Goal: Task Accomplishment & Management: Use online tool/utility

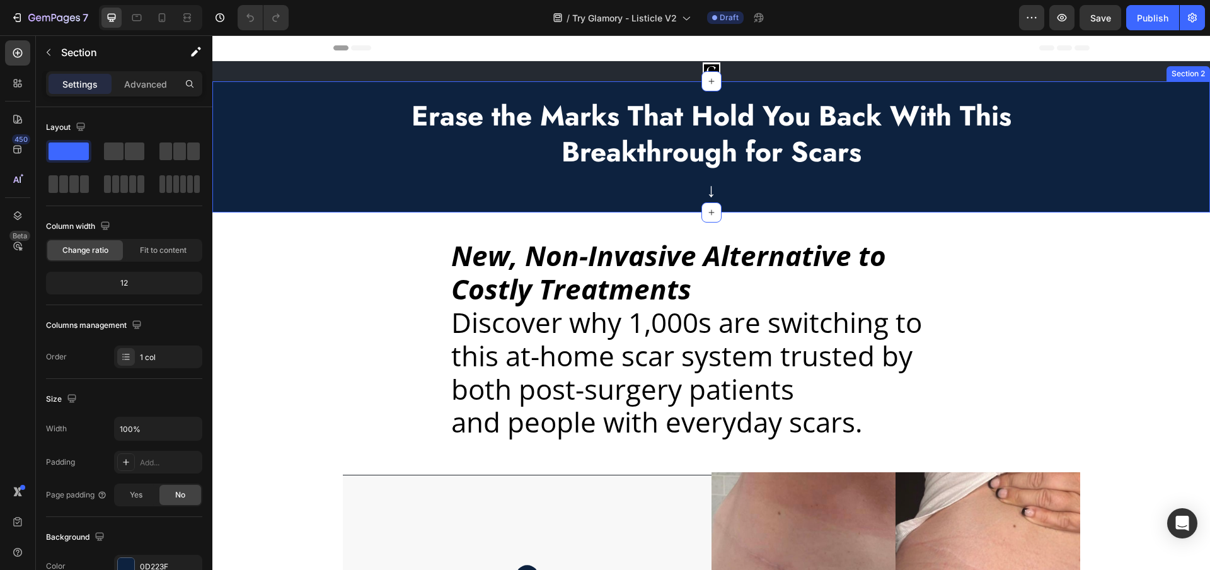
click at [284, 130] on div "Erase the Marks That Hold You Back With This Breakthrough for Scars Text Block …" at bounding box center [710, 146] width 997 height 131
click at [261, 78] on div "Image Row" at bounding box center [710, 71] width 997 height 20
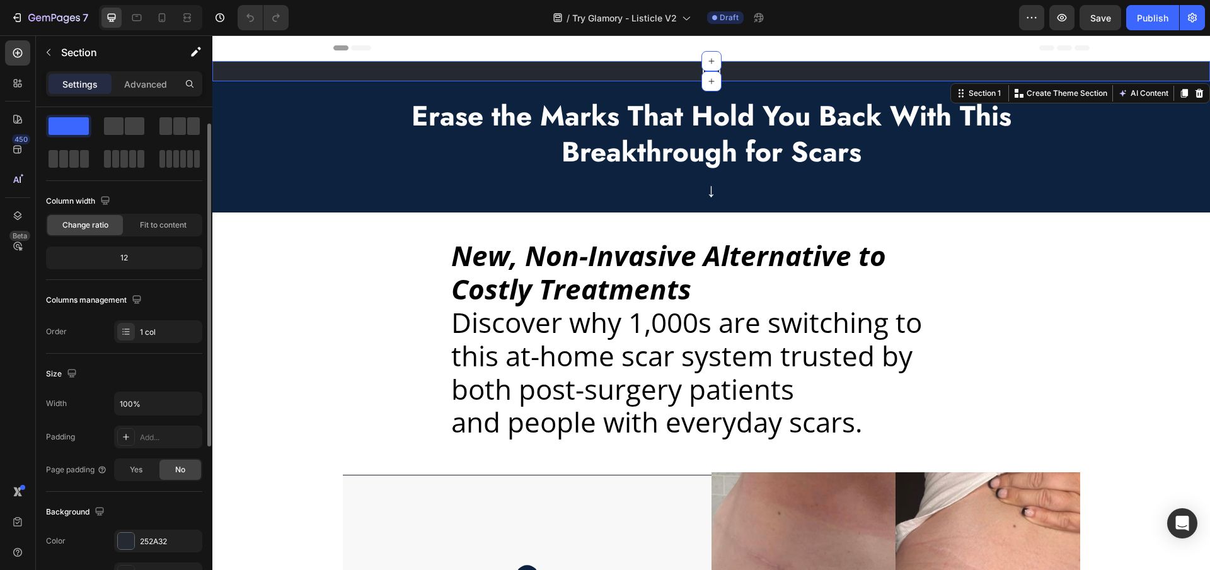
scroll to position [59, 0]
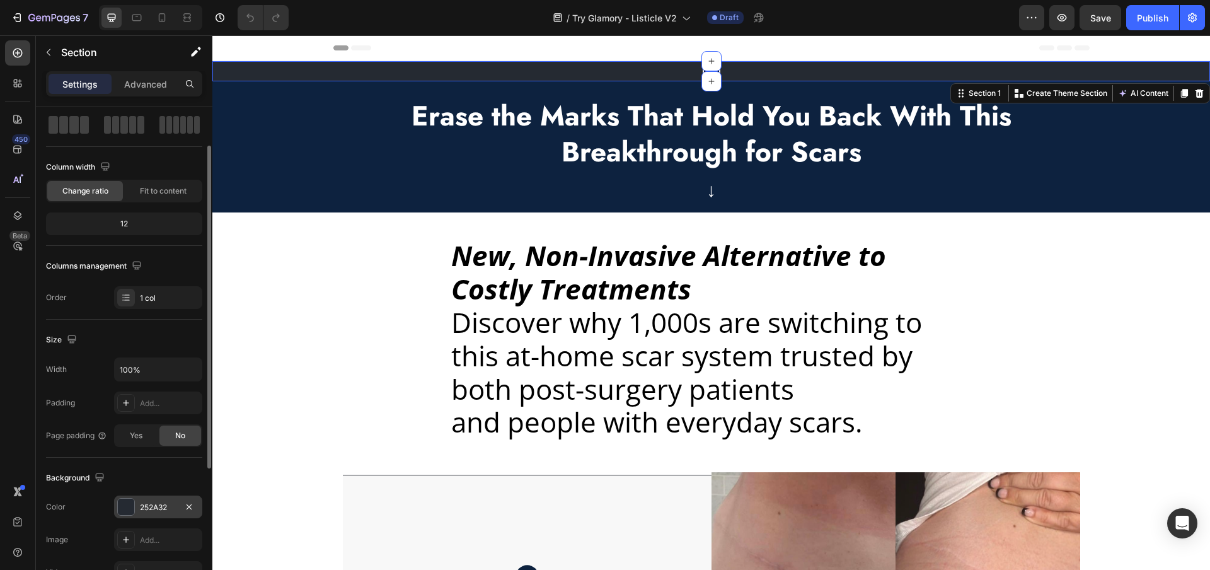
click at [142, 507] on div "252A32" at bounding box center [158, 507] width 37 height 11
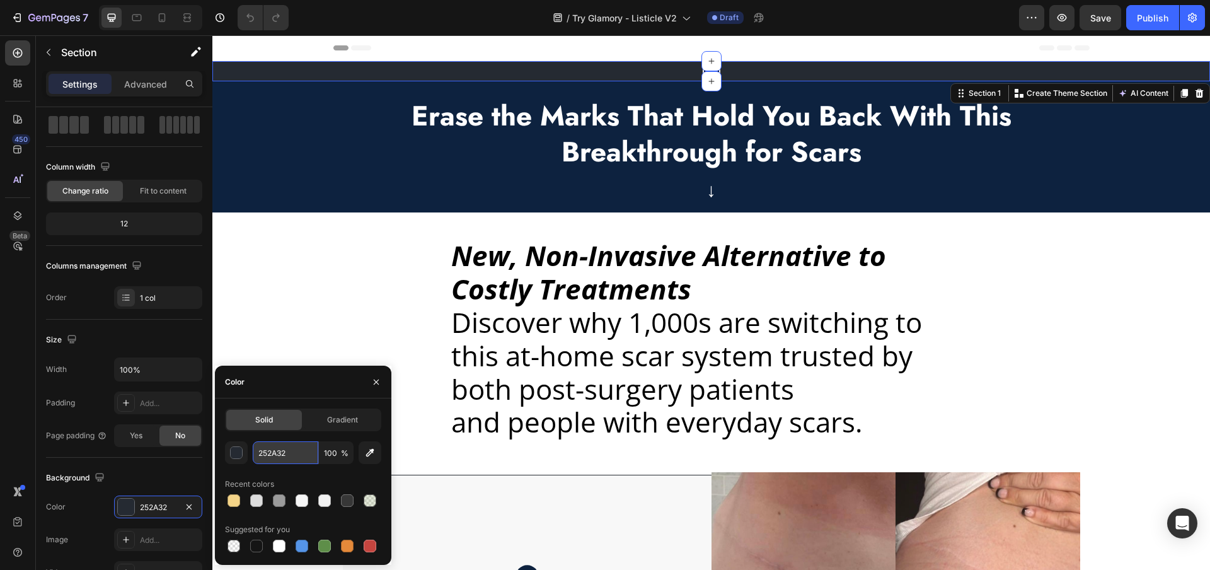
click at [270, 451] on input "252A32" at bounding box center [286, 452] width 66 height 23
paste input "#FCE4EC"
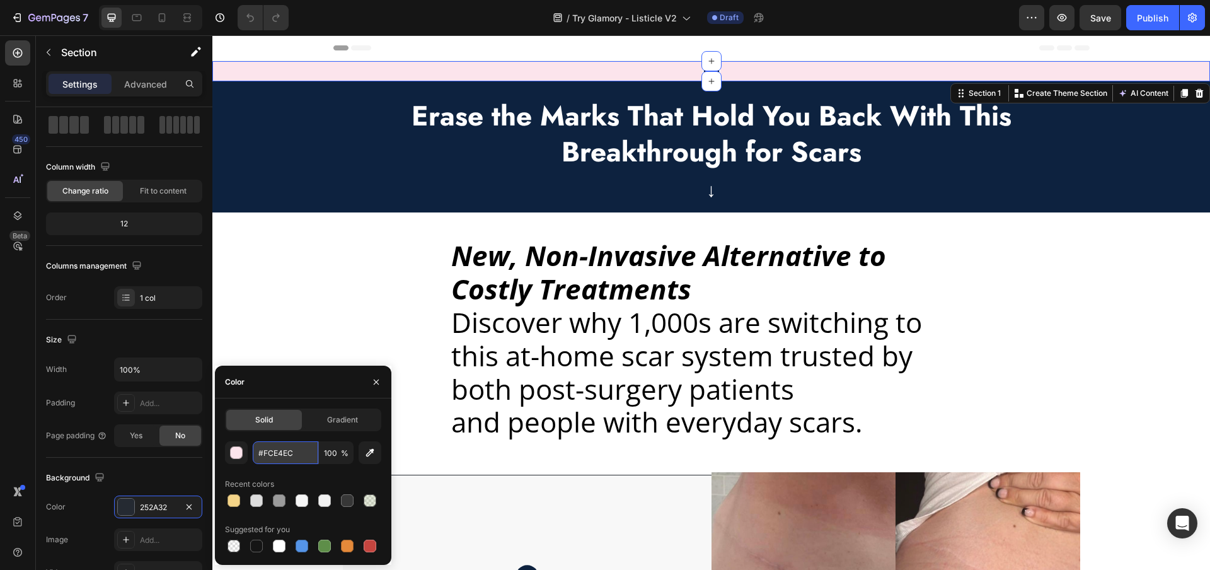
type input "FCE4EC"
click at [250, 139] on div "Erase the Marks That Hold You Back With This Breakthrough for Scars Text Block …" at bounding box center [710, 146] width 997 height 131
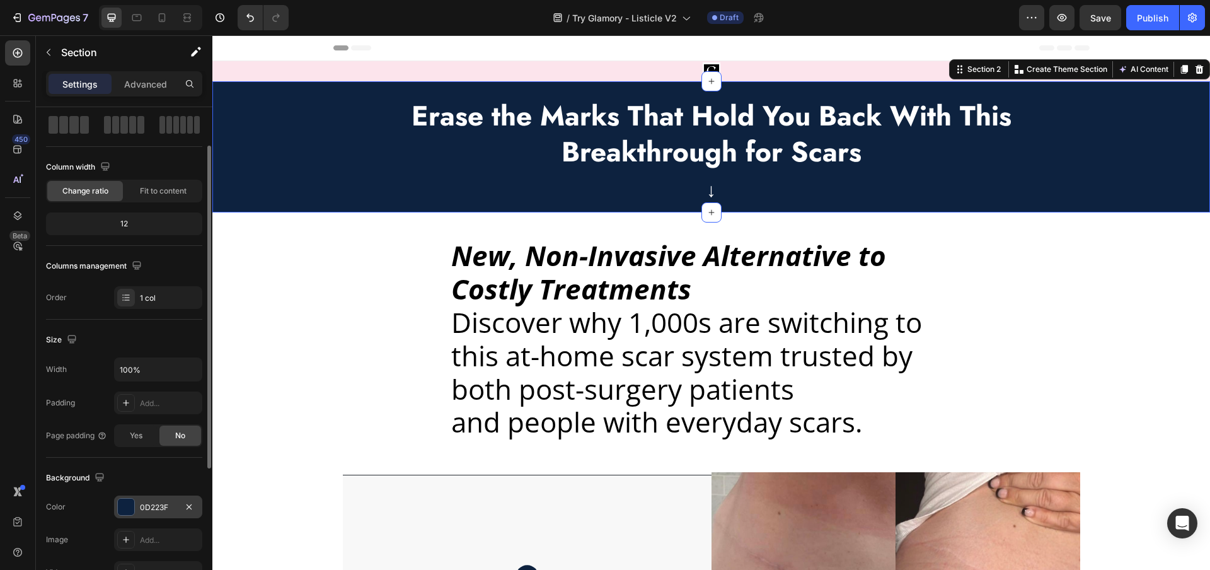
click at [149, 496] on div "0D223F" at bounding box center [158, 506] width 88 height 23
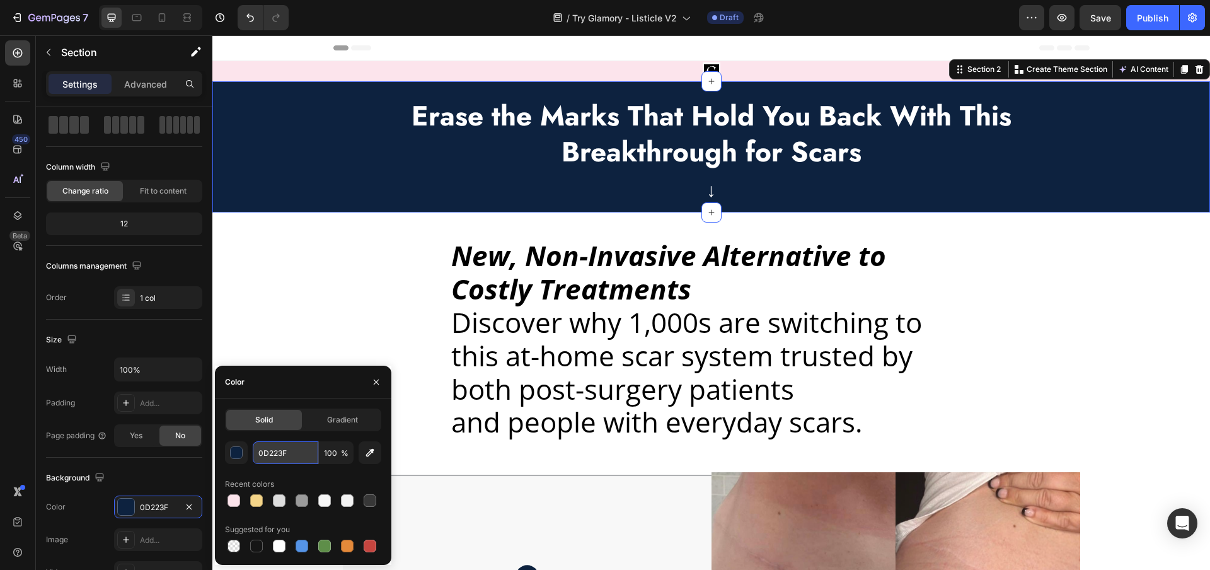
click at [279, 453] on input "0D223F" at bounding box center [286, 452] width 66 height 23
paste input "#FCE4EC"
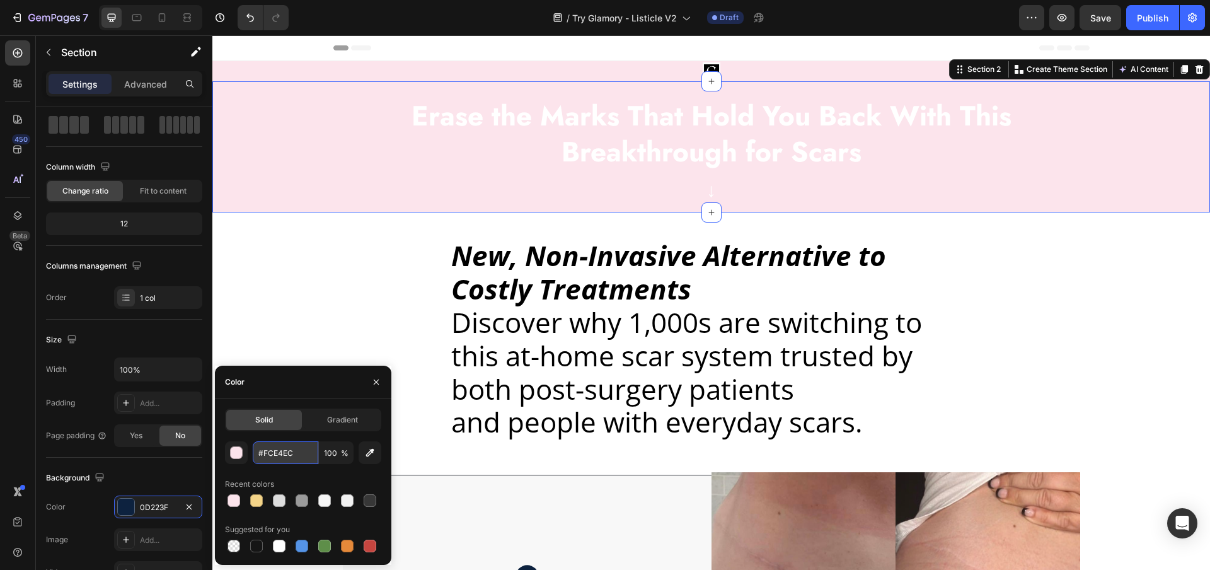
type input "FCE4EC"
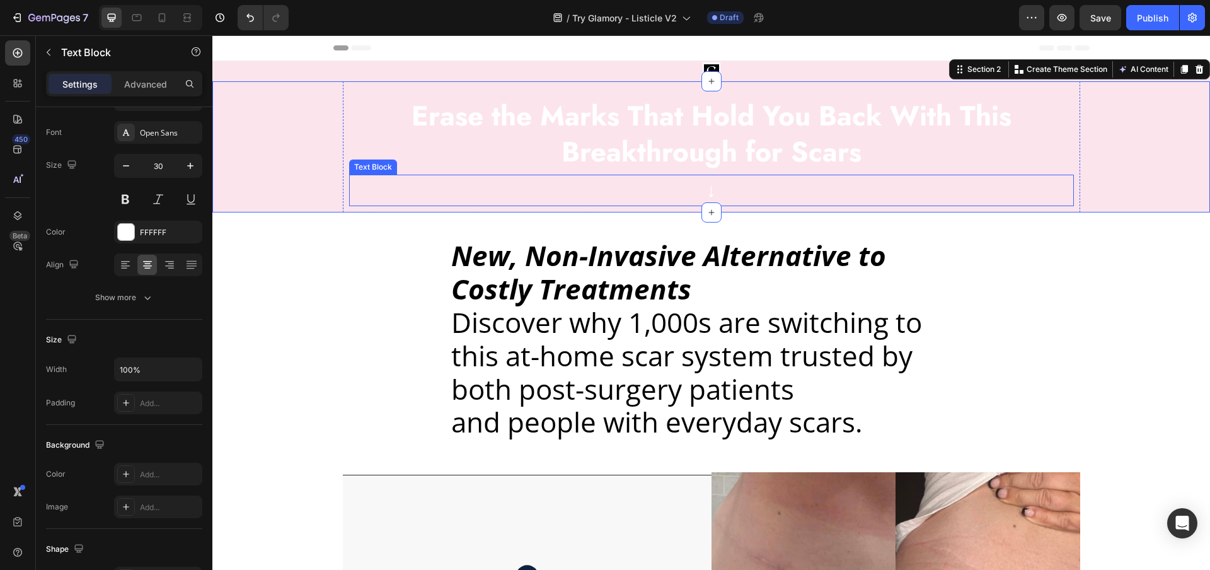
click at [709, 189] on p "↓" at bounding box center [711, 190] width 722 height 23
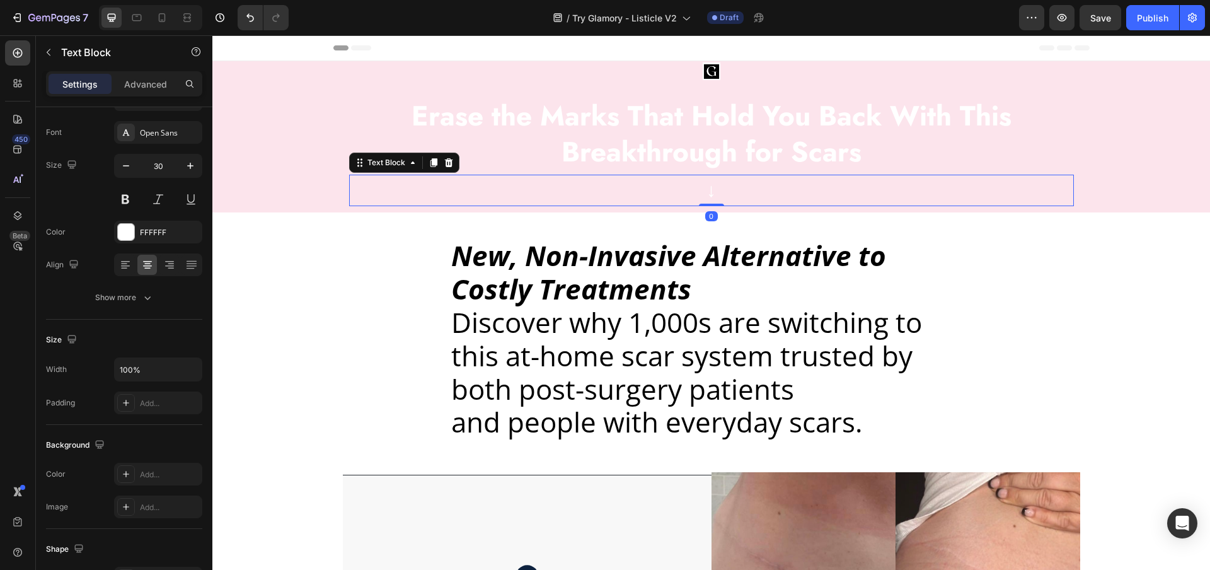
scroll to position [0, 0]
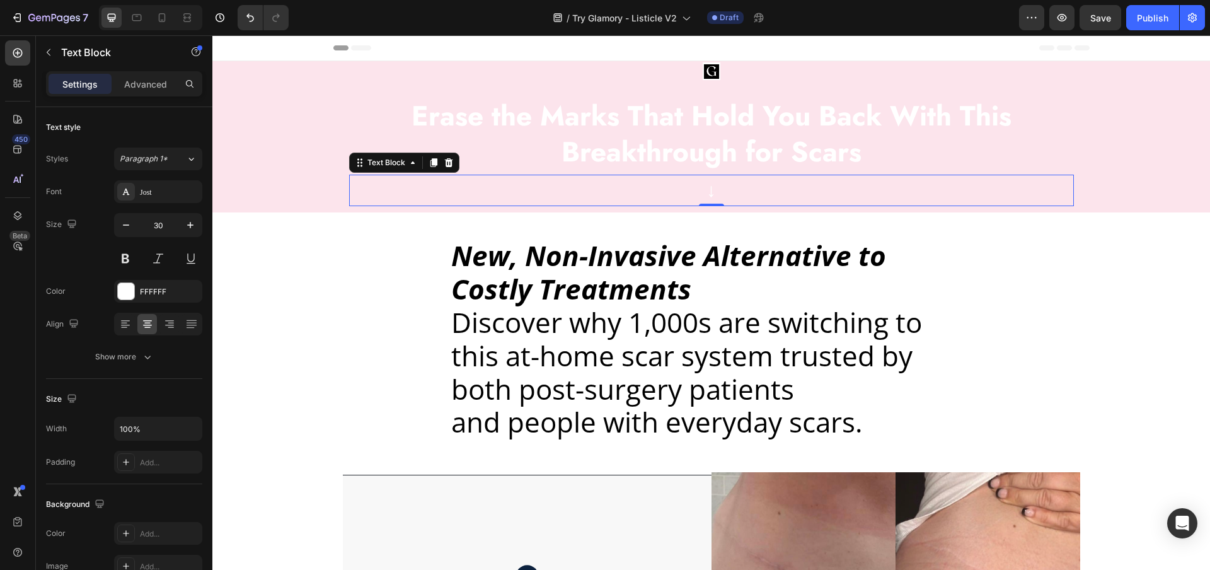
click at [708, 186] on p "↓" at bounding box center [711, 190] width 722 height 23
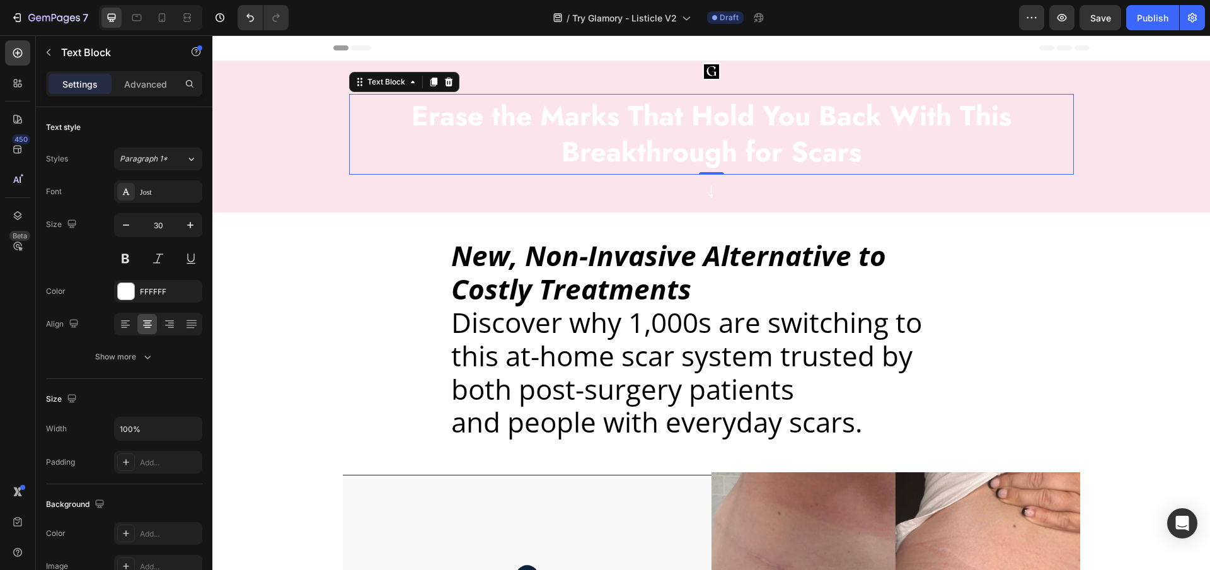
click at [680, 144] on strong "Erase the Marks That Hold You Back With This Breakthrough for Scars" at bounding box center [711, 134] width 600 height 76
click at [134, 292] on div at bounding box center [126, 291] width 16 height 16
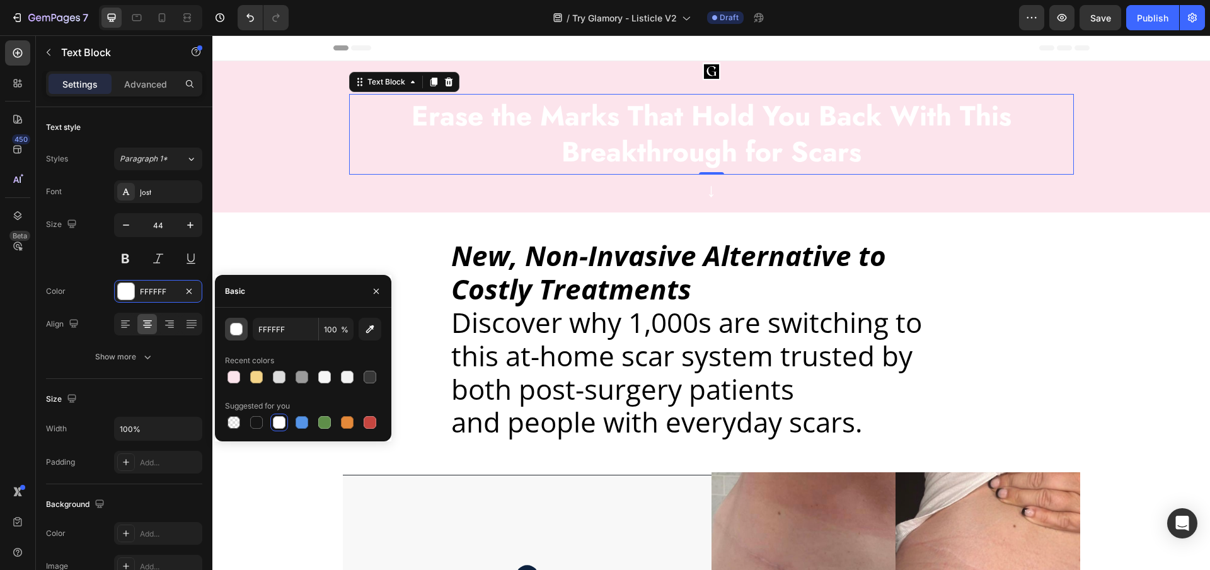
click at [234, 324] on div "button" at bounding box center [237, 329] width 13 height 13
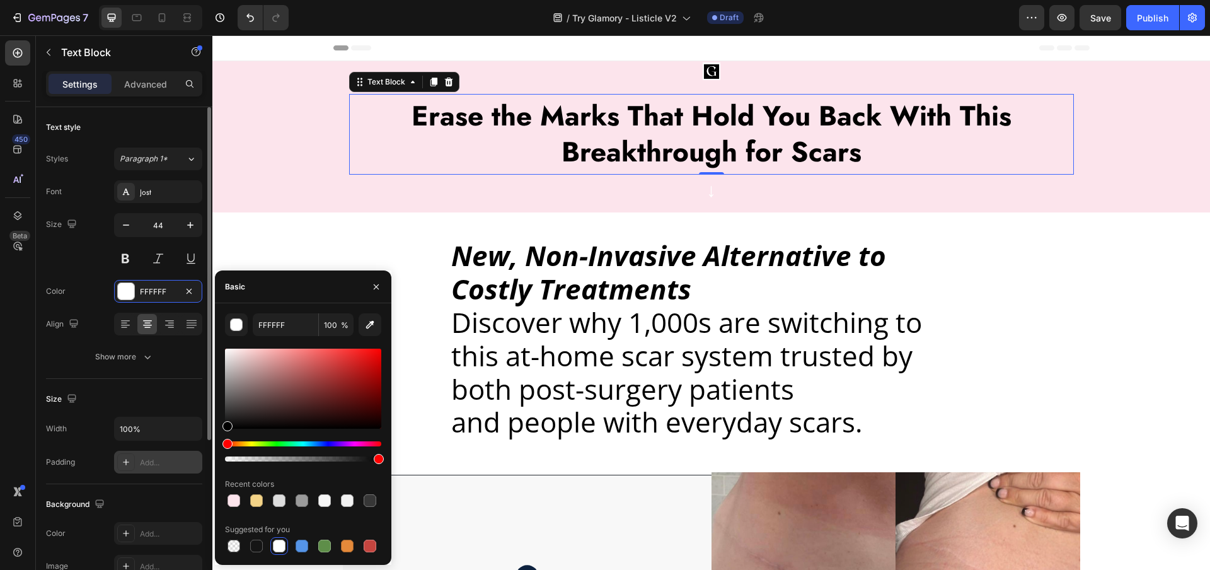
drag, startPoint x: 245, startPoint y: 408, endPoint x: 199, endPoint y: 457, distance: 67.8
click at [199, 457] on div "450 Beta Sections(18) Elements(83) Section Element Hero Section Product Detail …" at bounding box center [106, 302] width 212 height 534
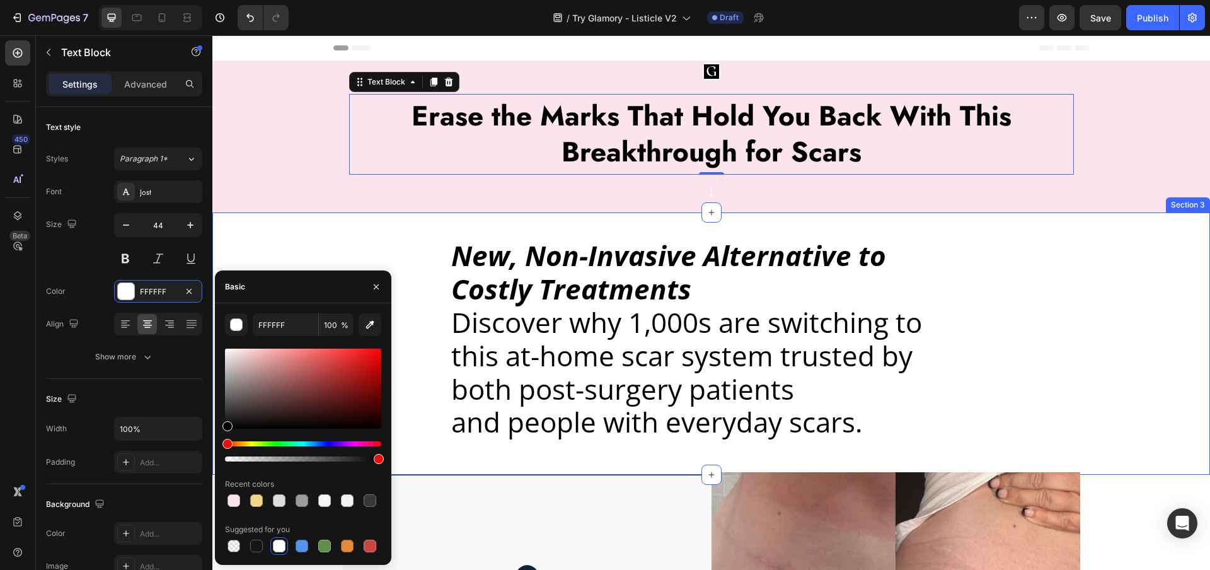
type input "000000"
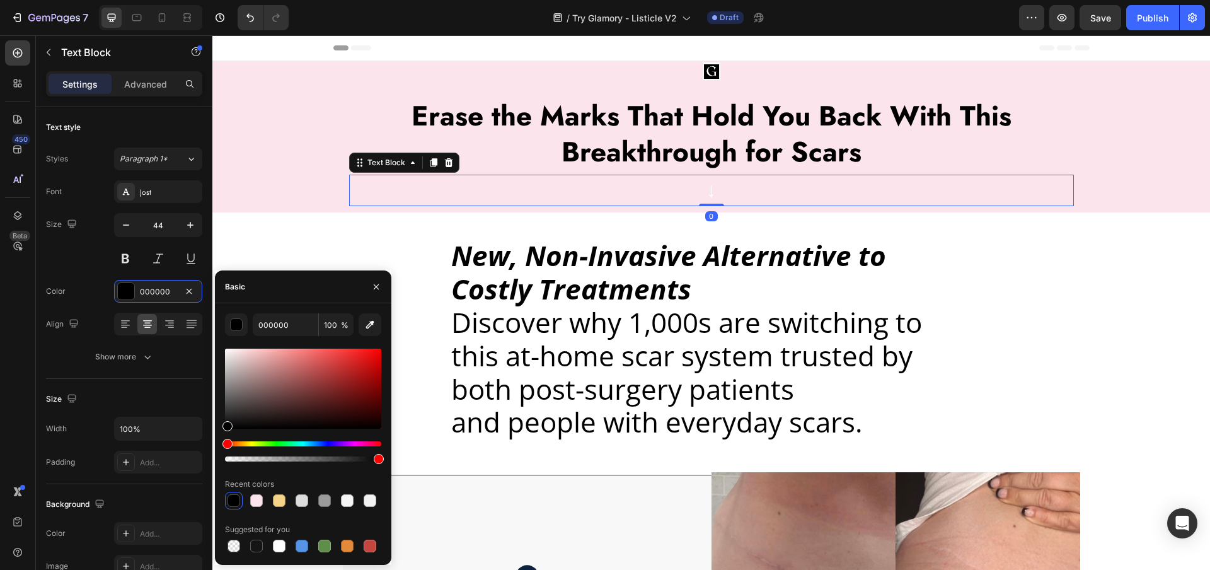
click at [608, 187] on p "↓" at bounding box center [711, 190] width 722 height 23
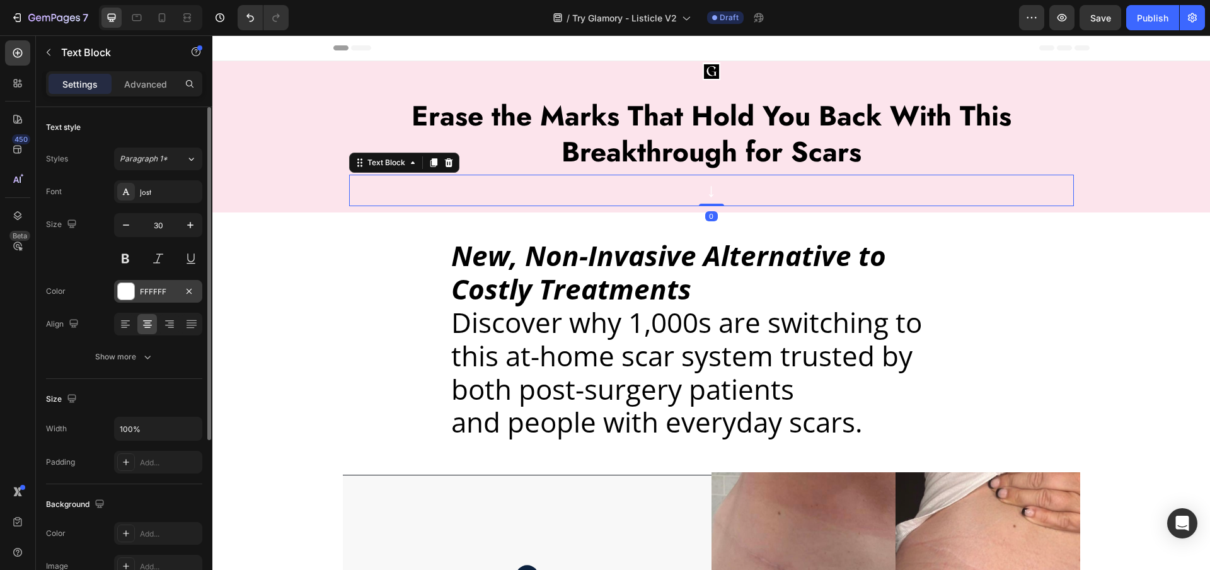
click at [124, 295] on div at bounding box center [126, 291] width 16 height 16
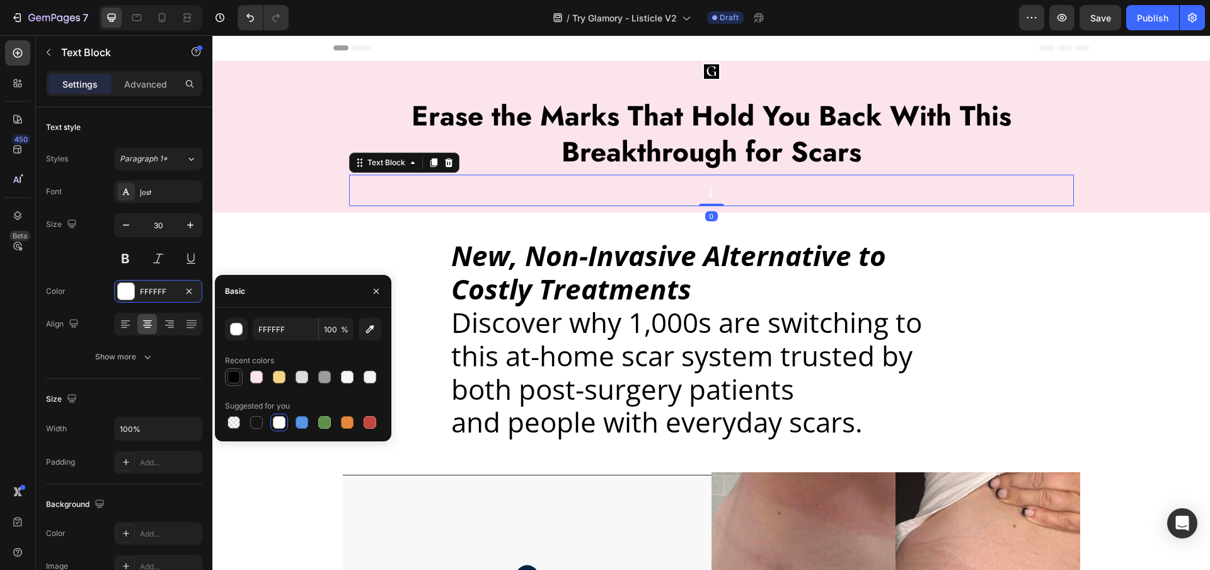
click at [226, 373] on div at bounding box center [233, 376] width 15 height 15
type input "000000"
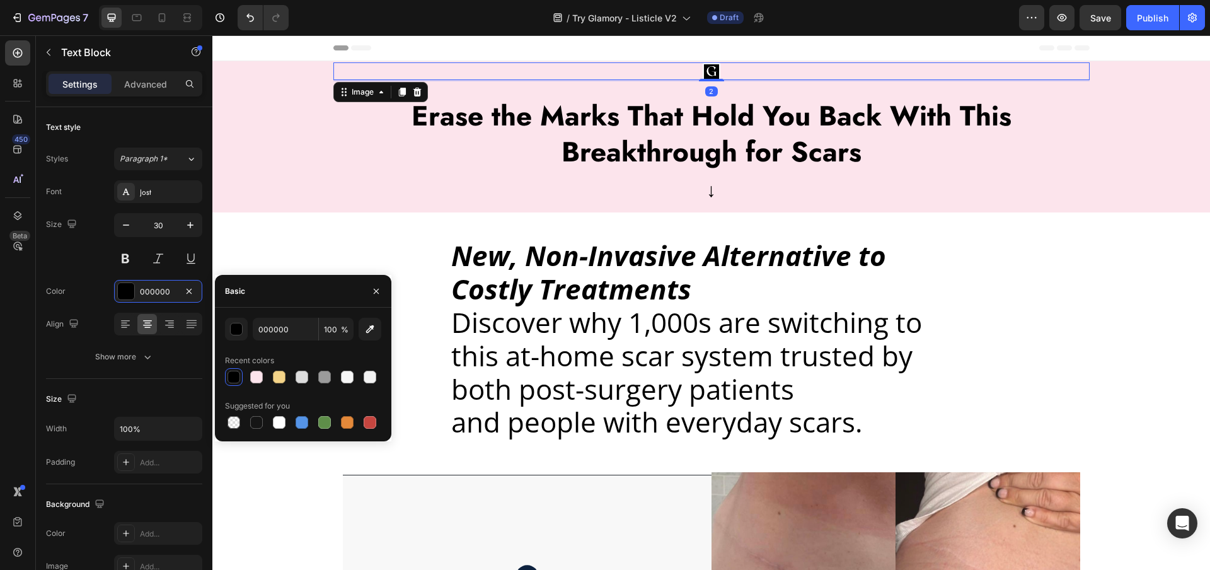
click at [655, 74] on div at bounding box center [711, 71] width 756 height 18
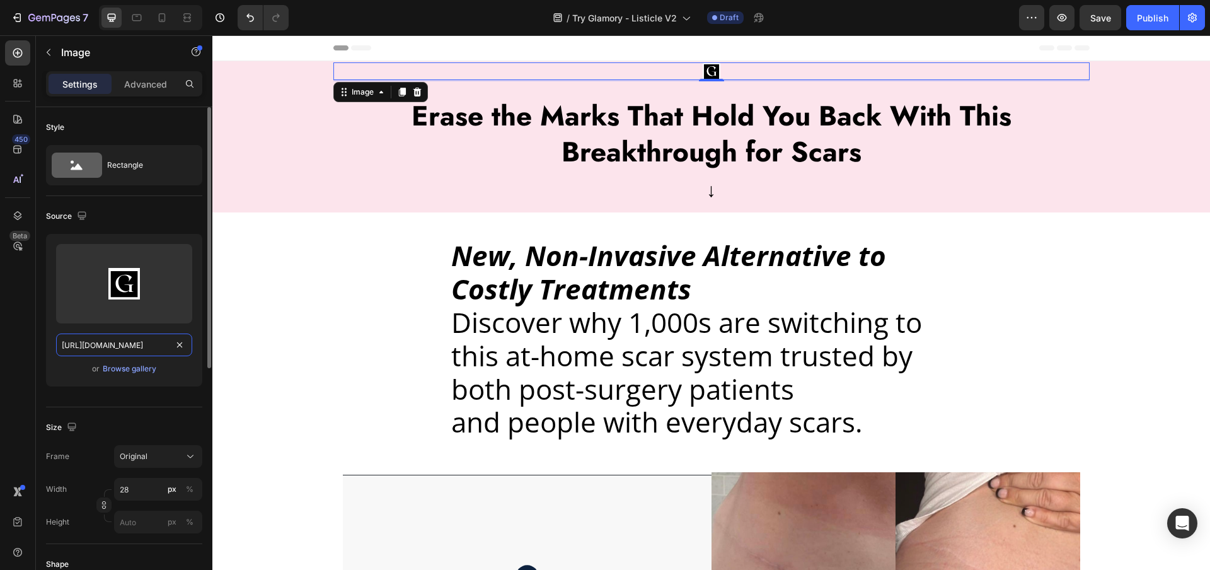
click at [91, 348] on input "[URL][DOMAIN_NAME]" at bounding box center [124, 344] width 136 height 23
paste input "[DOMAIN_NAME][URL]"
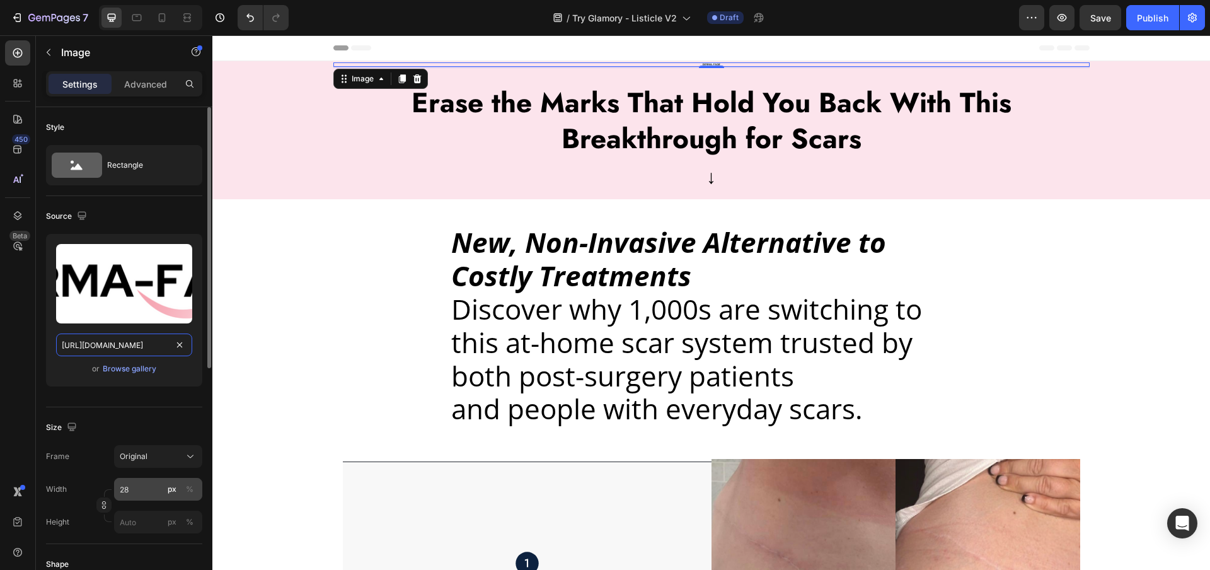
type input "[URL][DOMAIN_NAME]"
click at [135, 495] on input "28" at bounding box center [158, 489] width 88 height 23
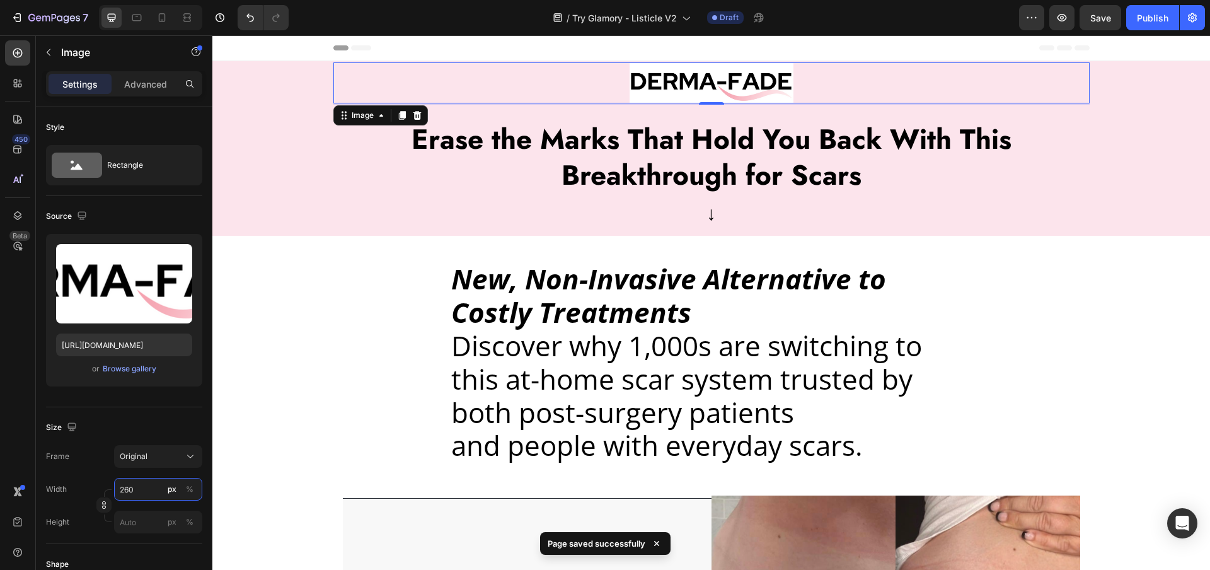
type input "260"
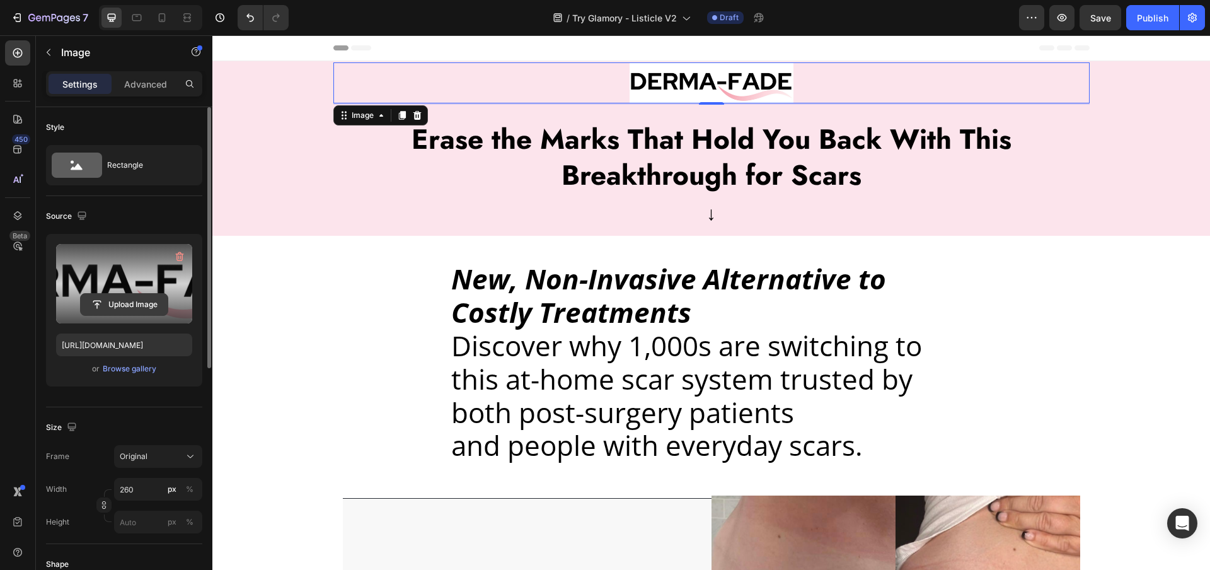
click at [118, 298] on input "file" at bounding box center [124, 304] width 87 height 21
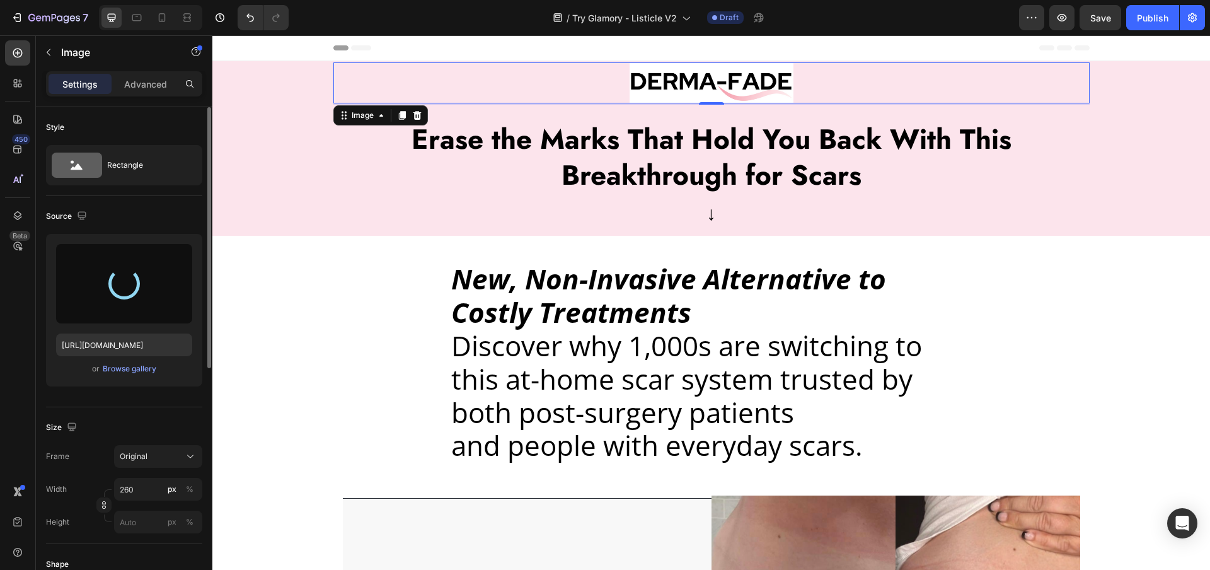
type input "[URL][DOMAIN_NAME]"
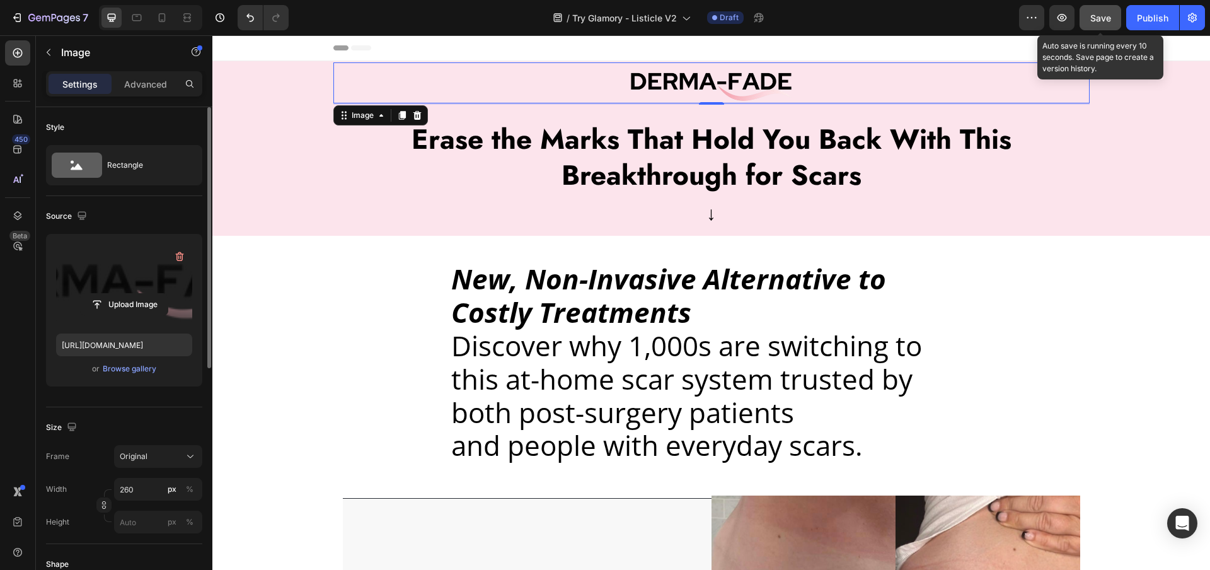
click at [1108, 24] on div "Save" at bounding box center [1100, 17] width 21 height 13
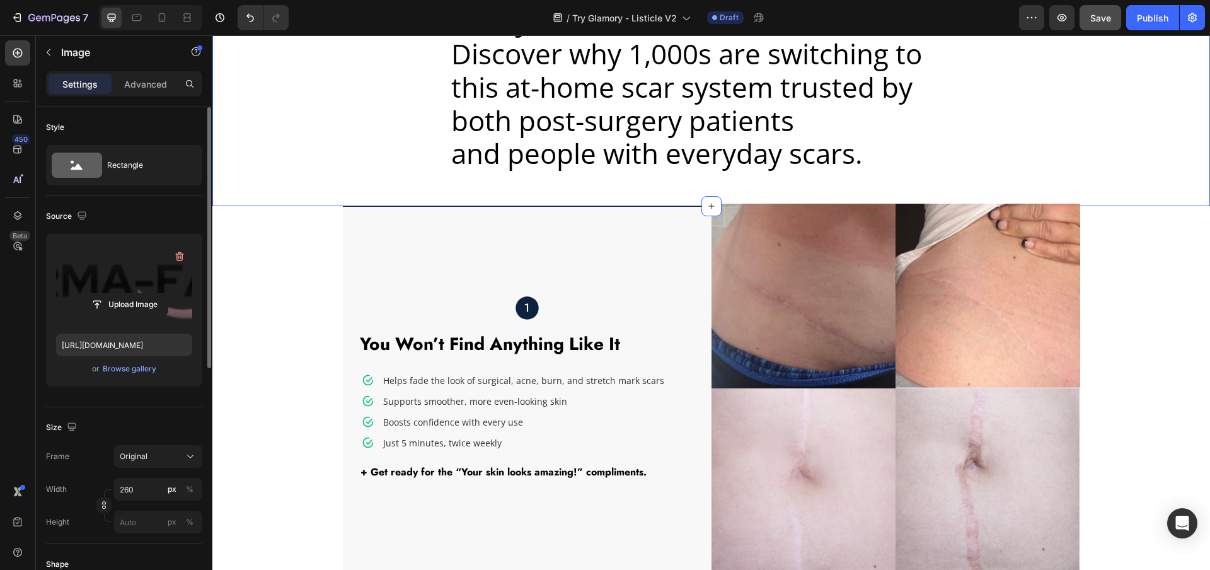
scroll to position [377, 0]
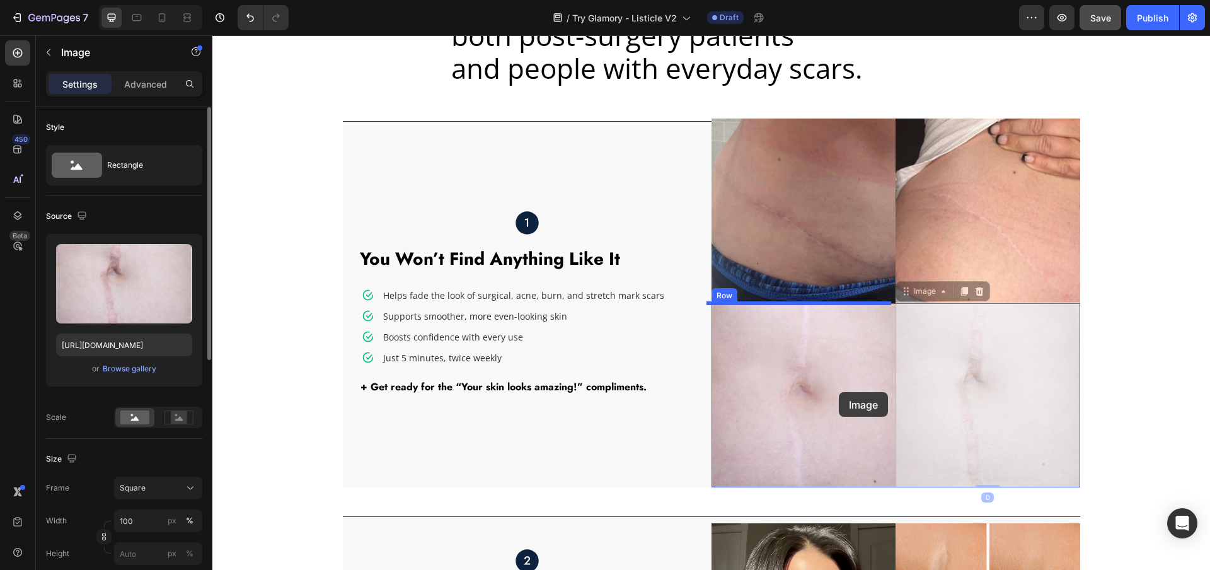
drag, startPoint x: 973, startPoint y: 351, endPoint x: 839, endPoint y: 392, distance: 140.3
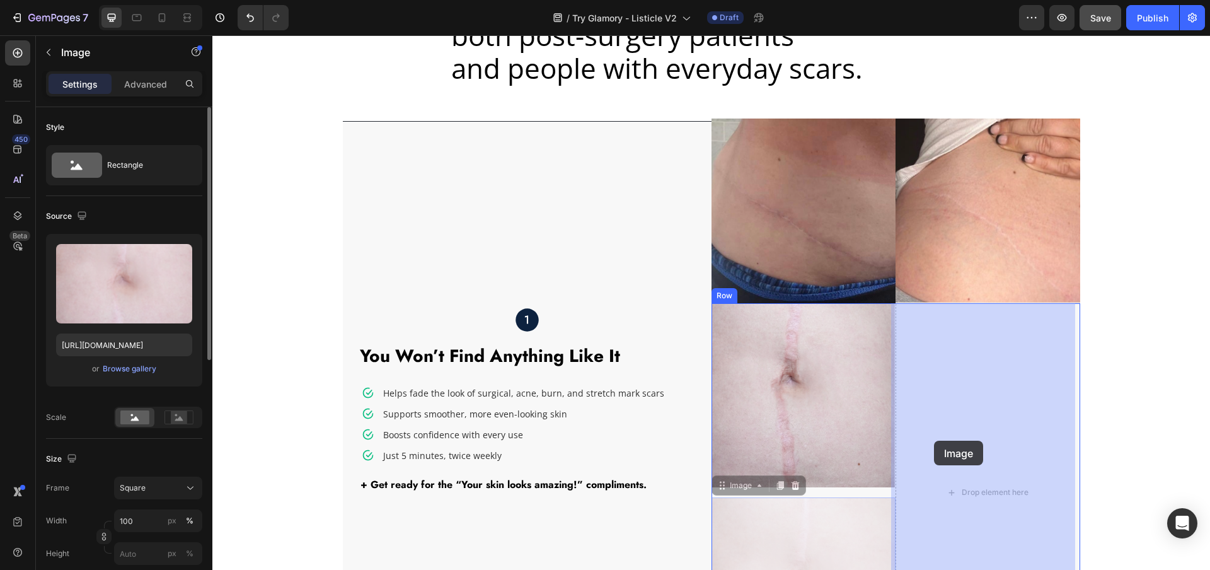
drag, startPoint x: 784, startPoint y: 523, endPoint x: 934, endPoint y: 440, distance: 171.2
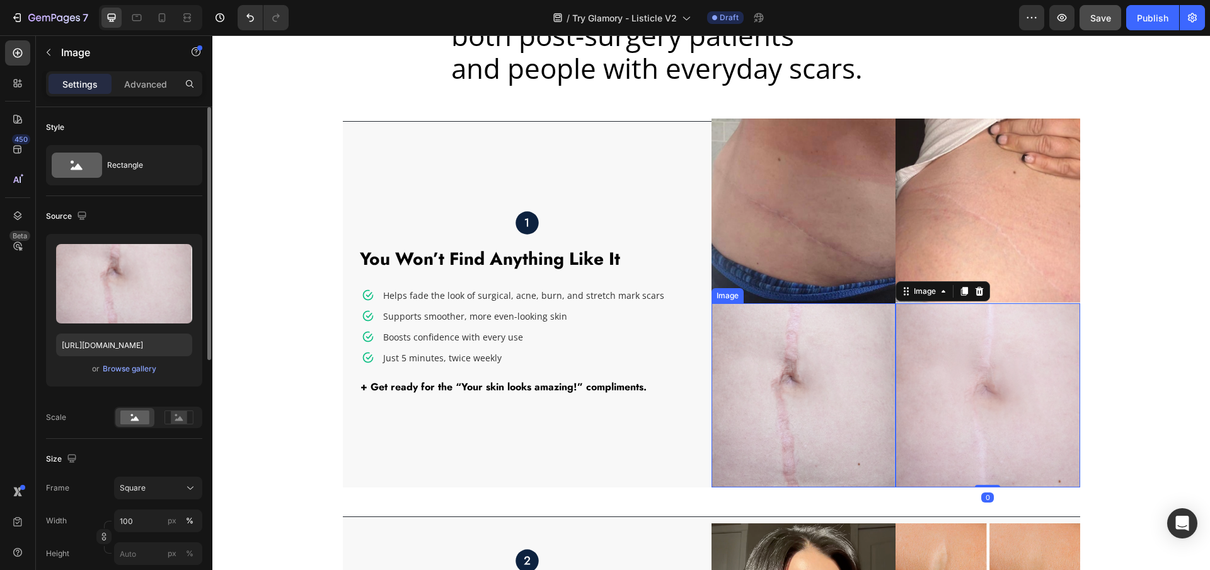
click at [841, 441] on img at bounding box center [803, 395] width 185 height 185
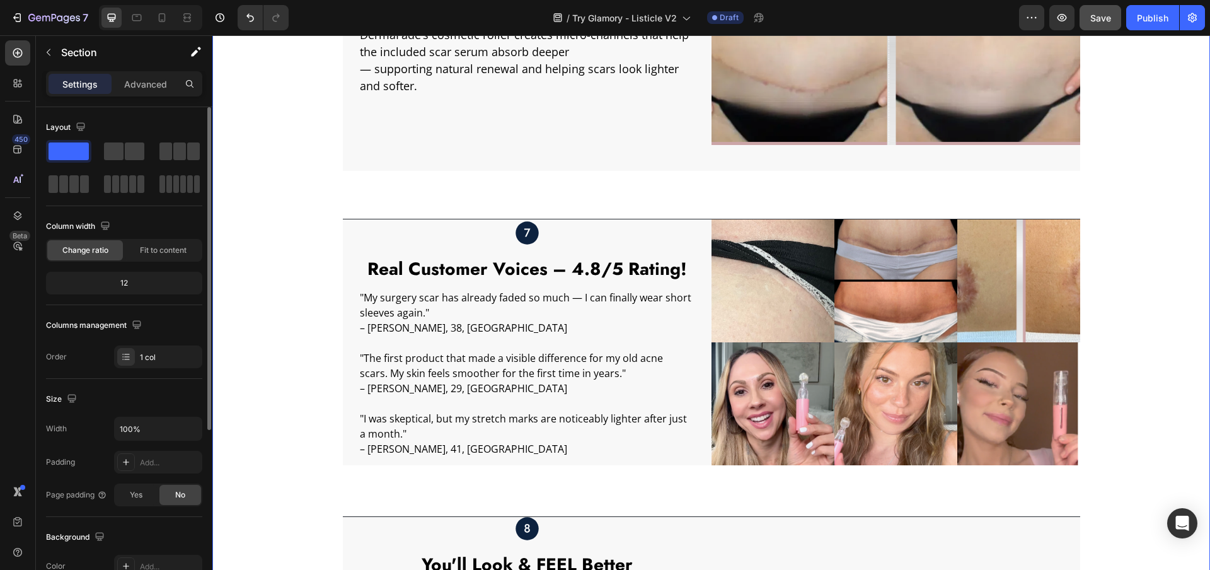
scroll to position [2120, 0]
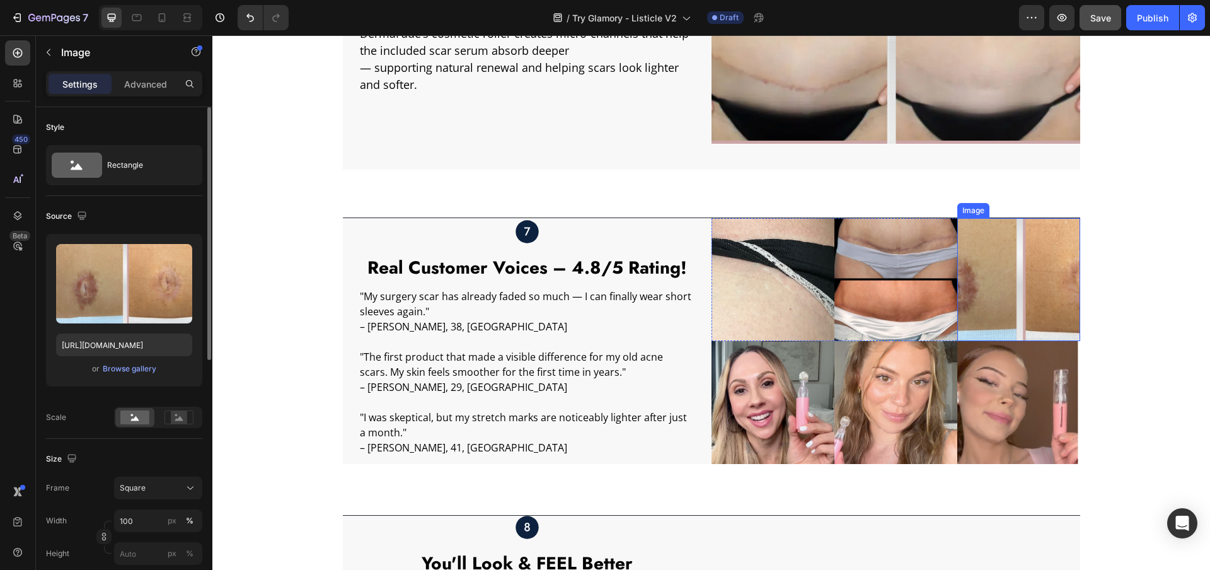
click at [984, 257] on img at bounding box center [1018, 279] width 123 height 123
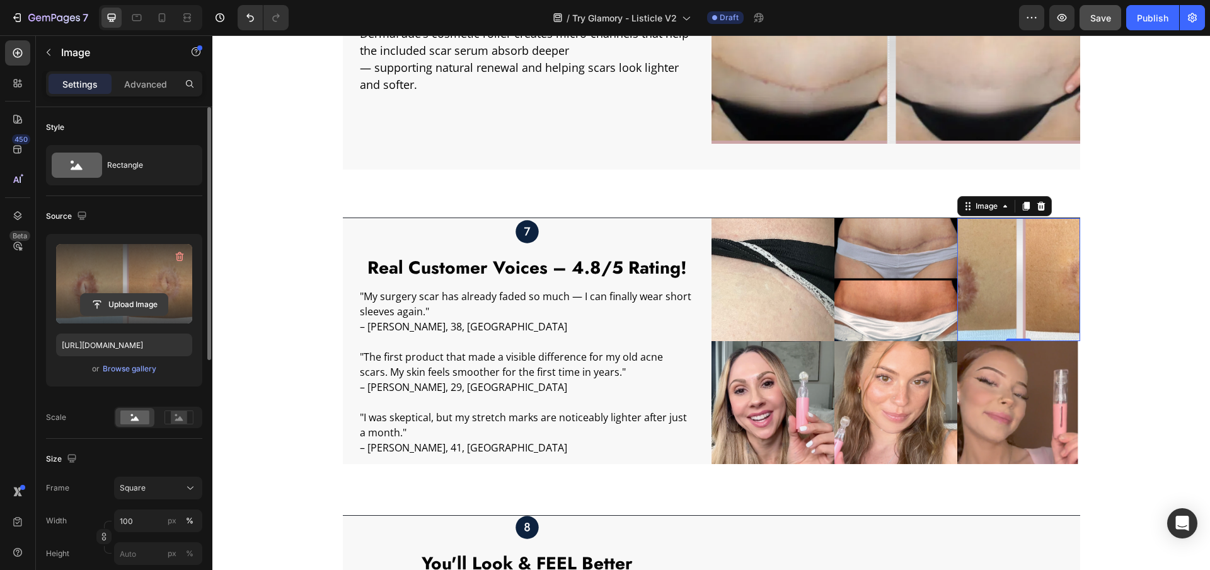
click at [121, 305] on input "file" at bounding box center [124, 304] width 87 height 21
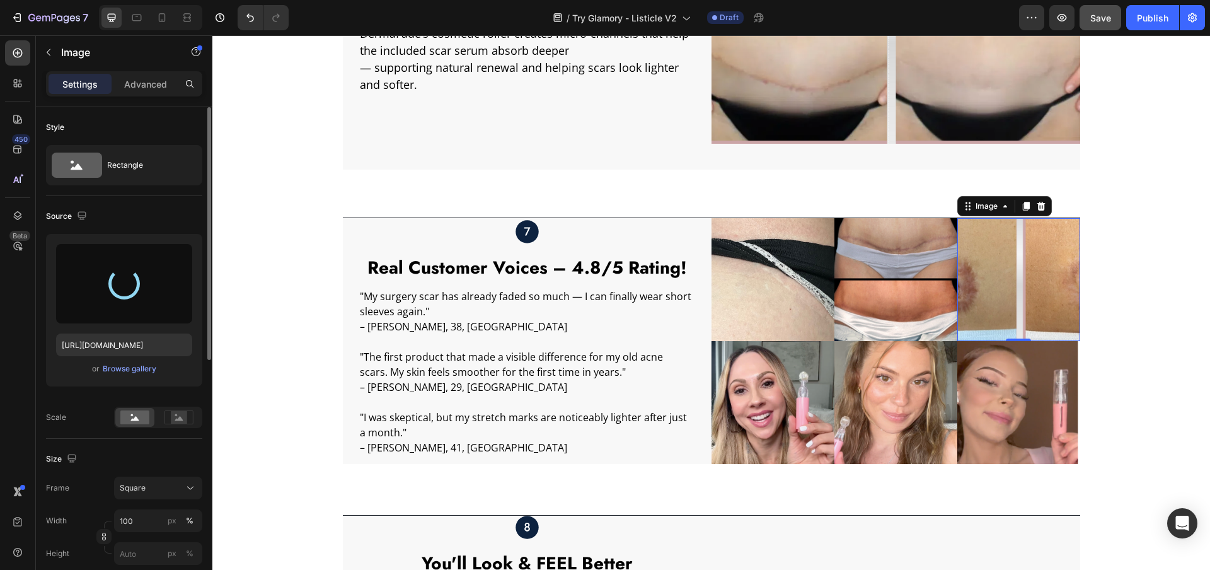
type input "[URL][DOMAIN_NAME]"
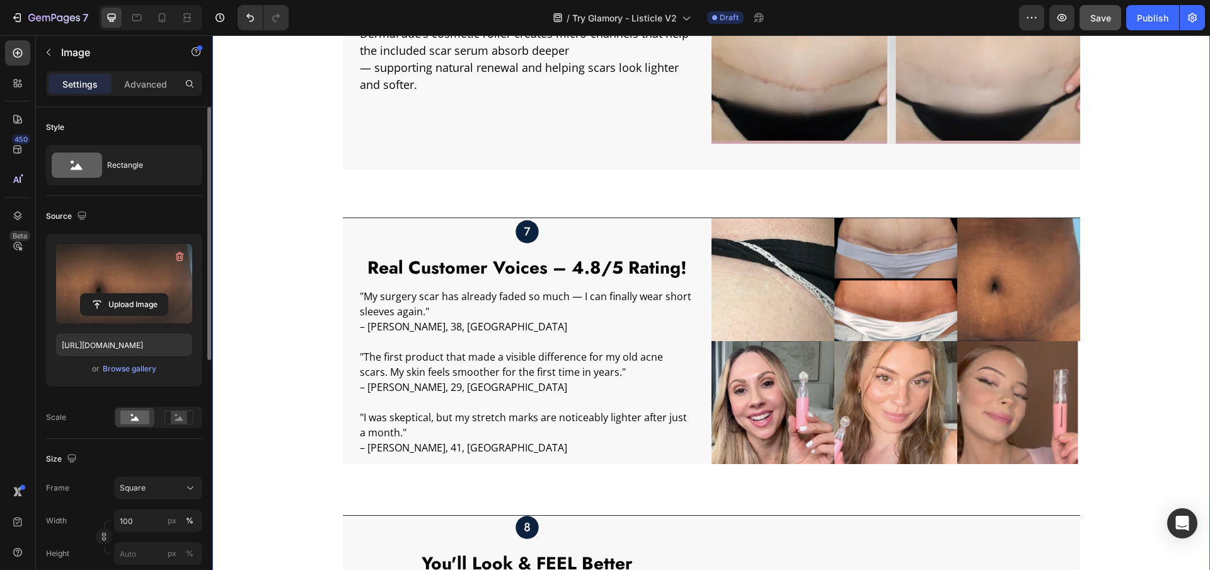
click at [311, 161] on div "Image Experience Smoother, Healthier Skin Text Block DermaFade’s cosmetic rolle…" at bounding box center [710, 403] width 997 height 1043
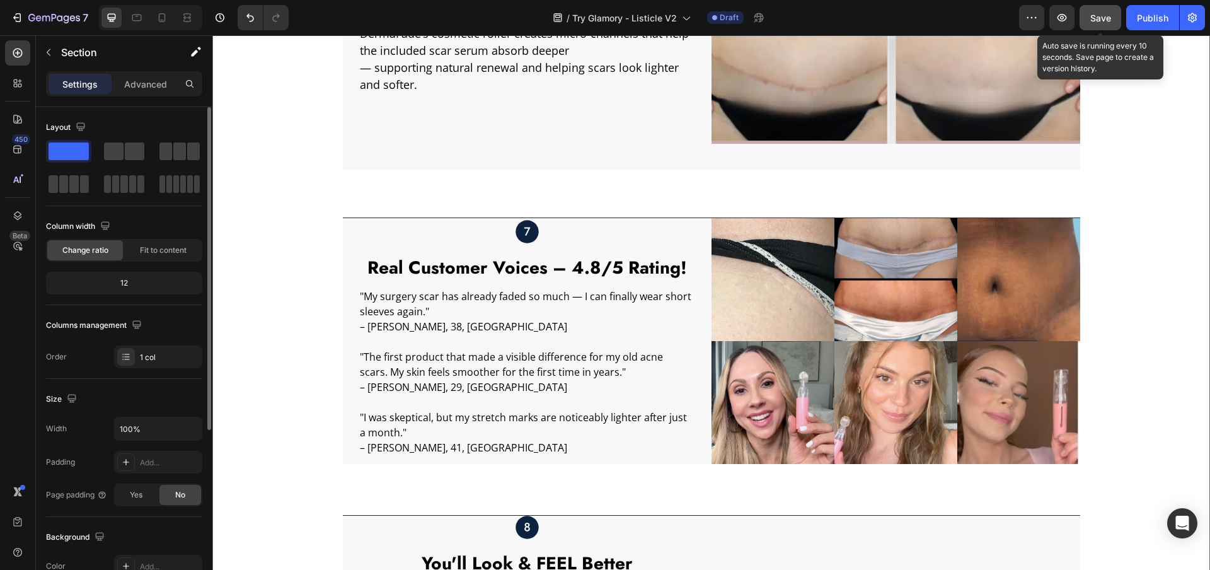
click at [1092, 30] on button "Save" at bounding box center [1100, 17] width 42 height 25
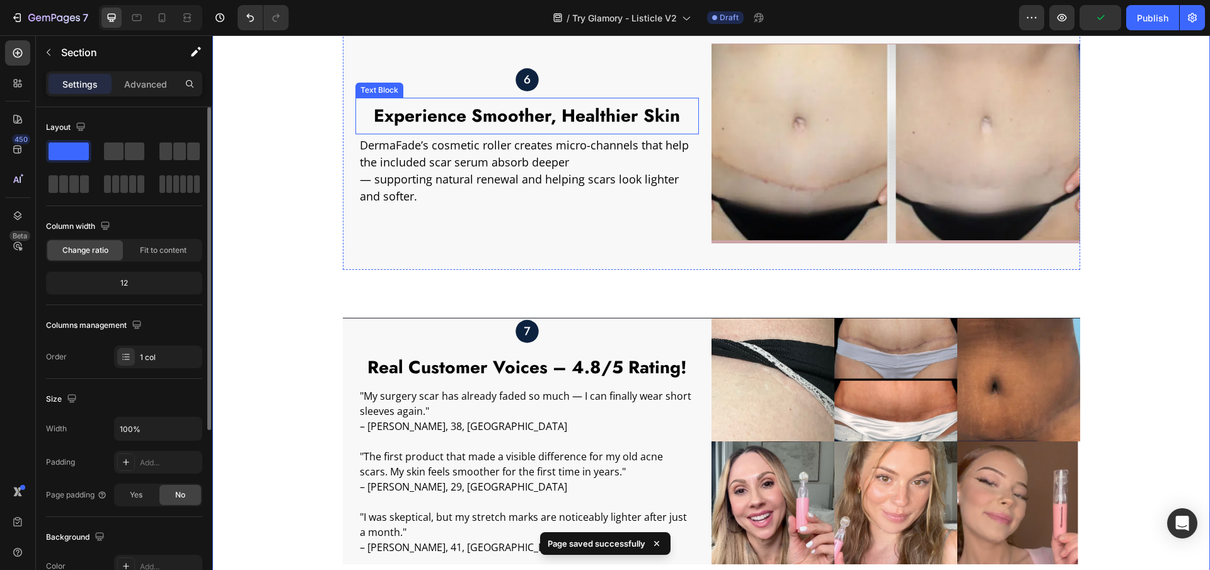
scroll to position [1916, 0]
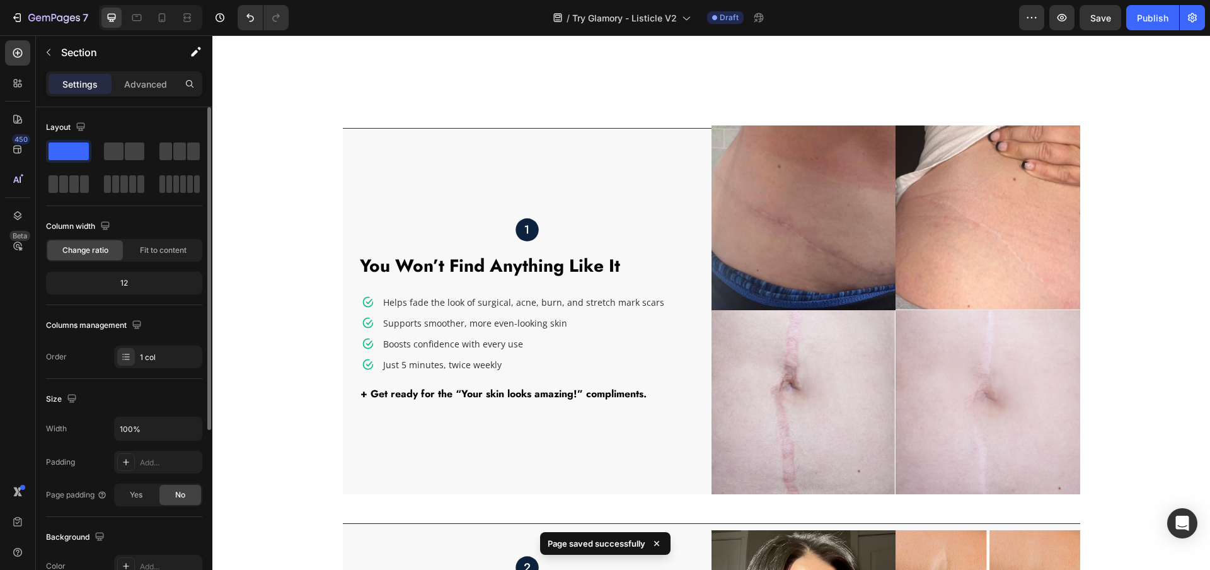
scroll to position [941, 0]
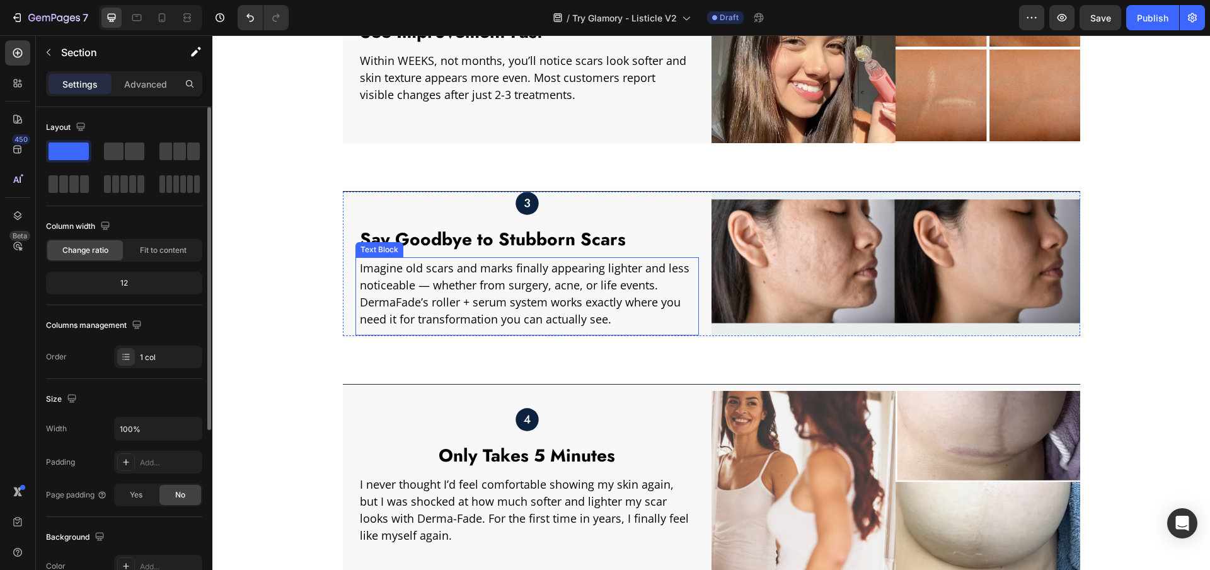
click at [378, 302] on p "Imagine old scars and marks finally appearing lighter and less noticeable — whe…" at bounding box center [525, 294] width 331 height 68
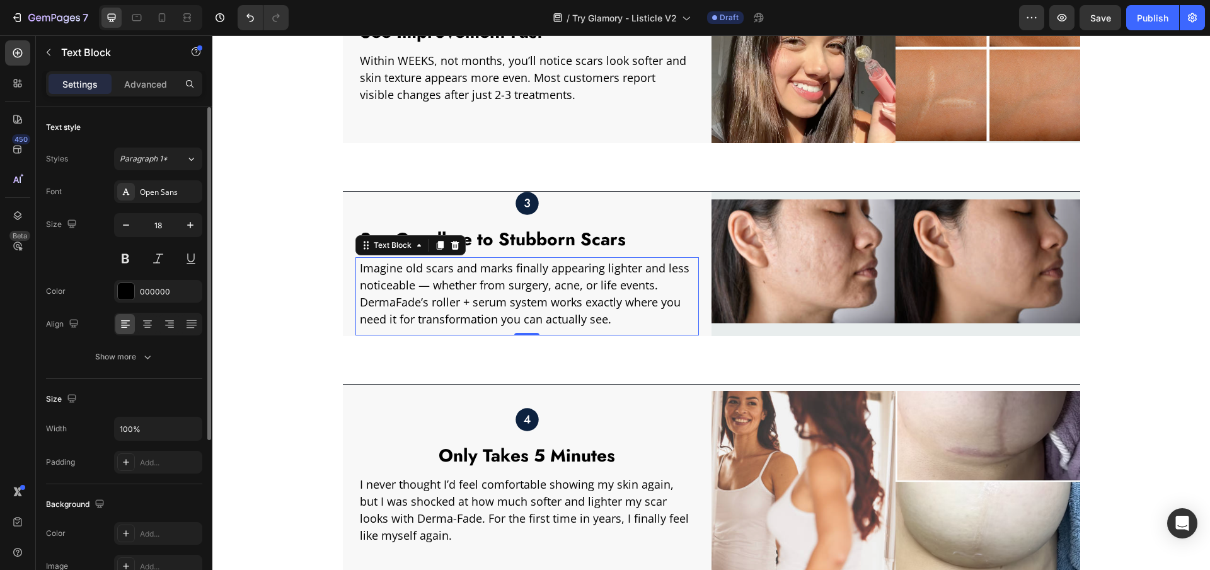
click at [378, 302] on p "Imagine old scars and marks finally appearing lighter and less noticeable — whe…" at bounding box center [525, 294] width 331 height 68
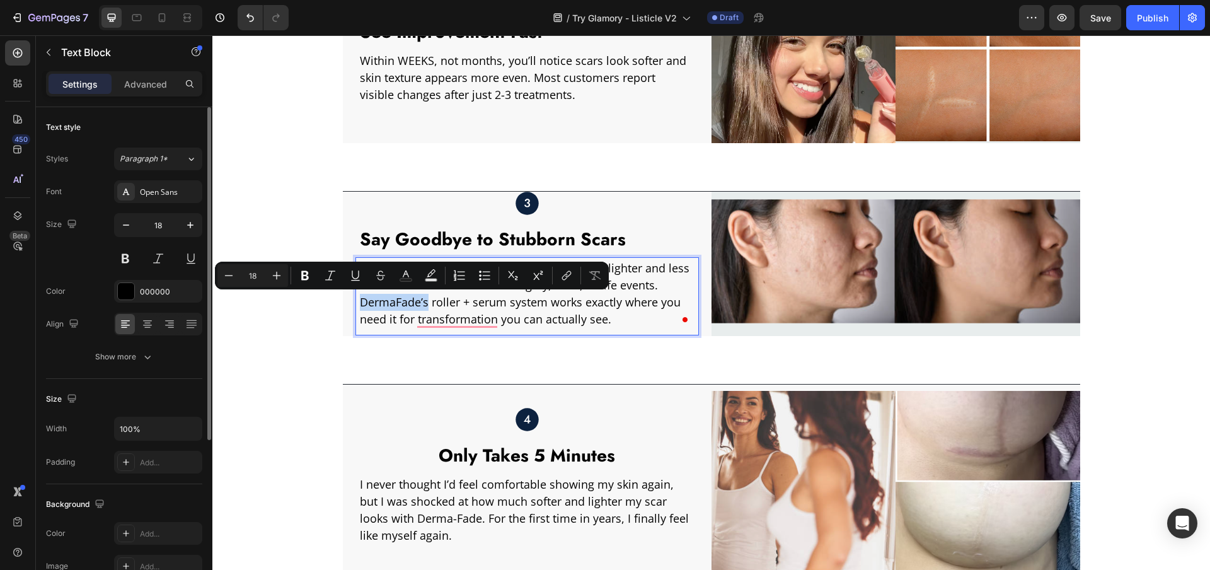
click at [413, 304] on p "Imagine old scars and marks finally appearing lighter and less noticeable — whe…" at bounding box center [525, 294] width 331 height 68
drag, startPoint x: 414, startPoint y: 303, endPoint x: 358, endPoint y: 302, distance: 56.1
click at [360, 302] on p "Imagine old scars and marks finally appearing lighter and less noticeable — whe…" at bounding box center [525, 294] width 331 height 68
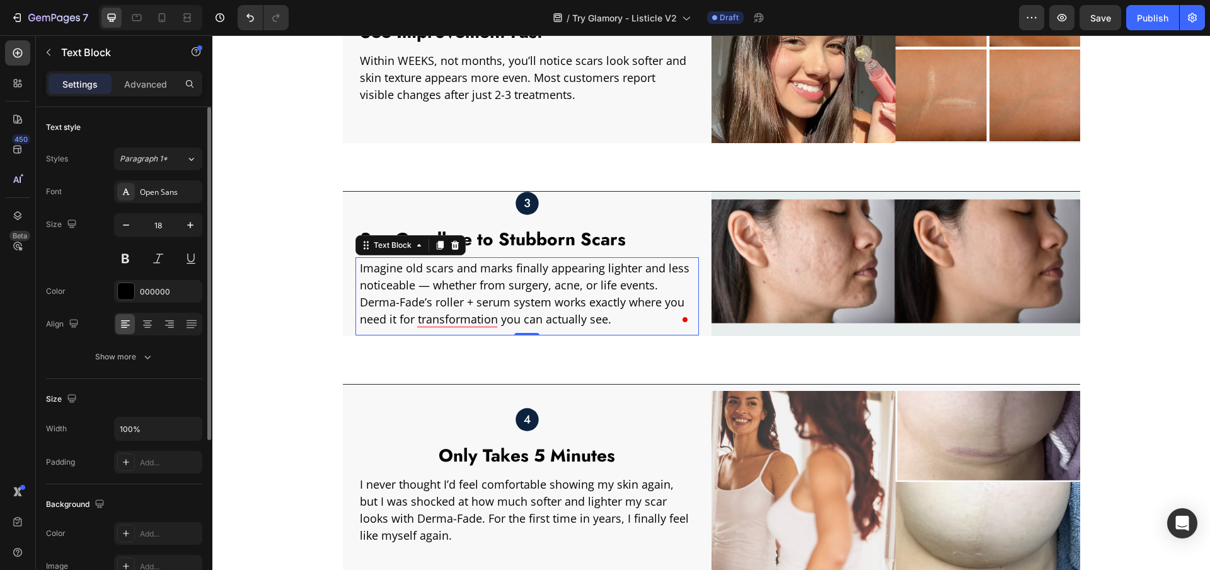
scroll to position [1373, 0]
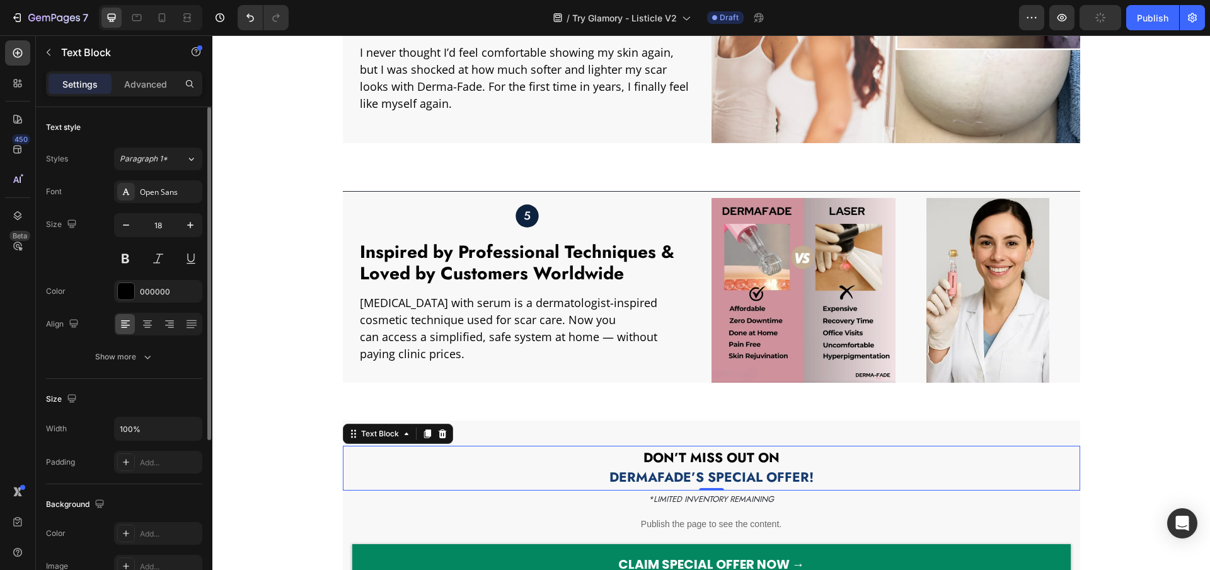
click at [657, 474] on span "DERMAFADE’S SPECIAL OFFER!" at bounding box center [711, 477] width 204 height 19
click at [653, 477] on span "DERMAFADE’S SPECIAL OFFER!" at bounding box center [711, 477] width 204 height 19
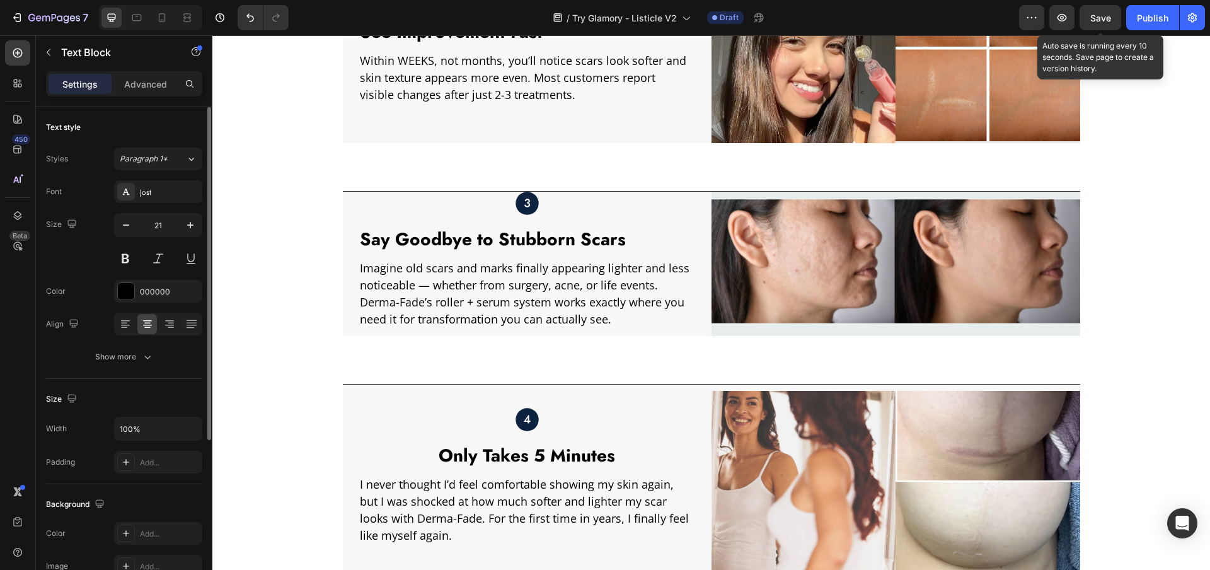
click at [1090, 14] on span "Save" at bounding box center [1100, 18] width 21 height 11
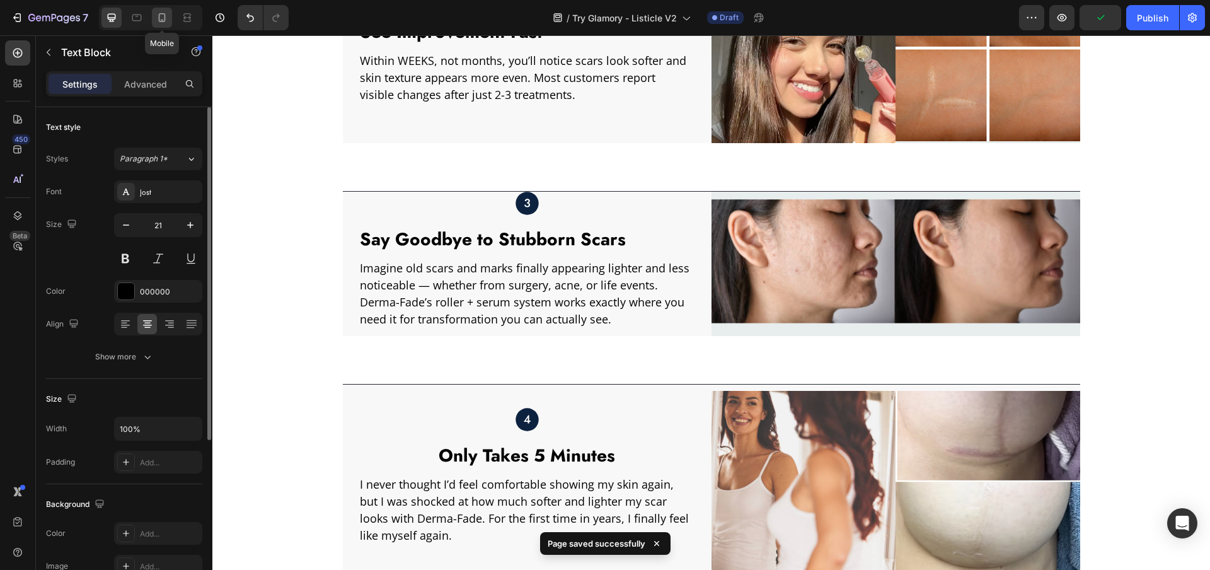
click at [158, 20] on icon at bounding box center [162, 17] width 13 height 13
type input "19"
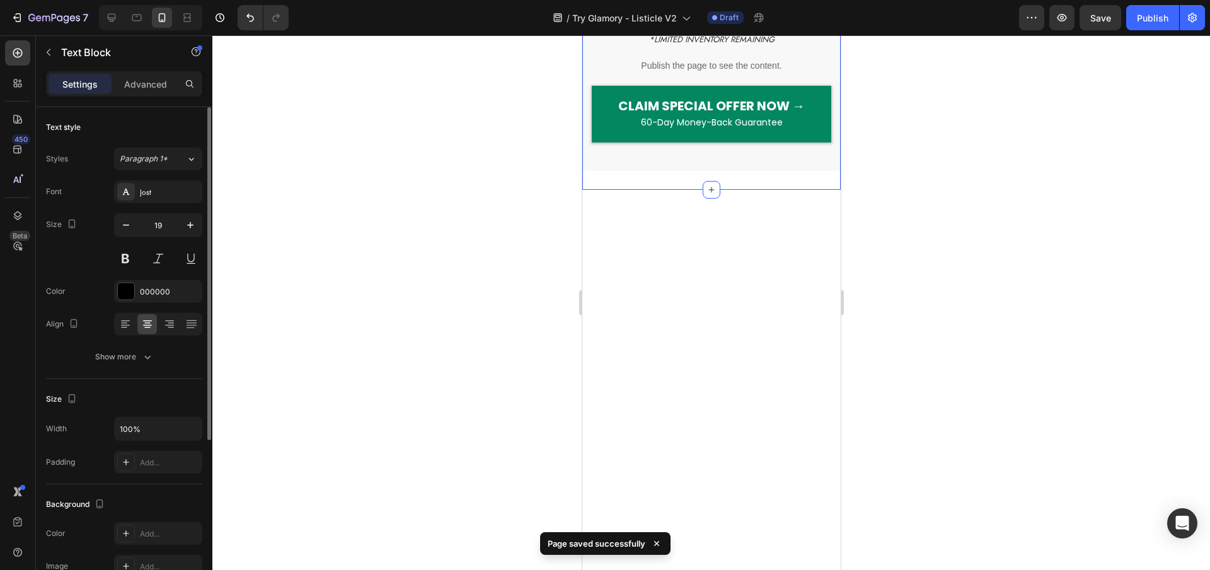
scroll to position [3643, 0]
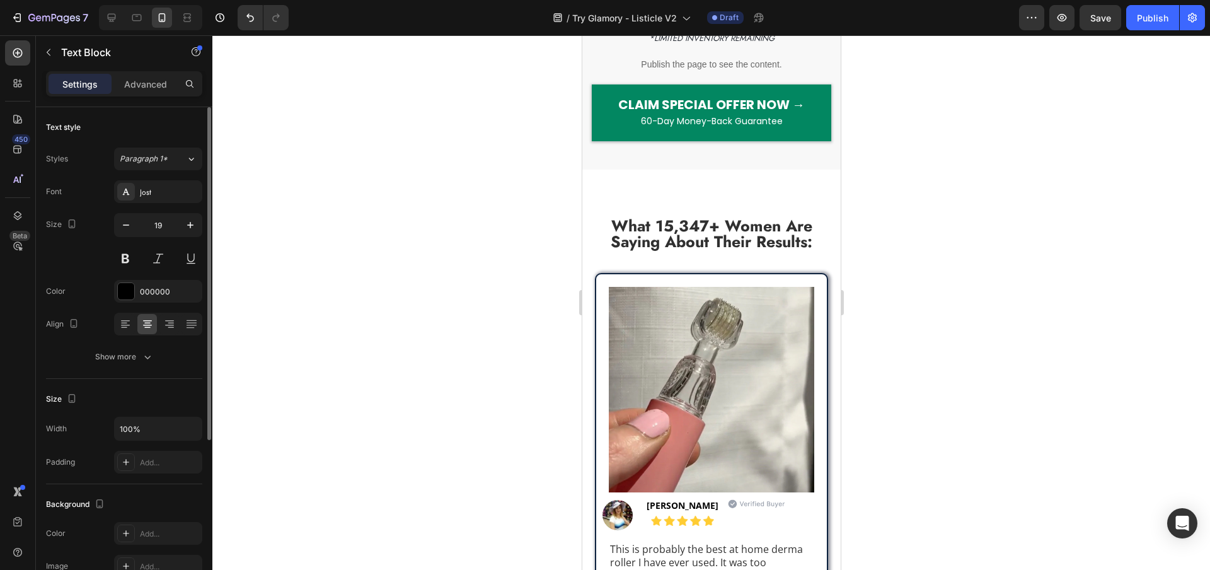
click at [430, 222] on div at bounding box center [710, 302] width 997 height 534
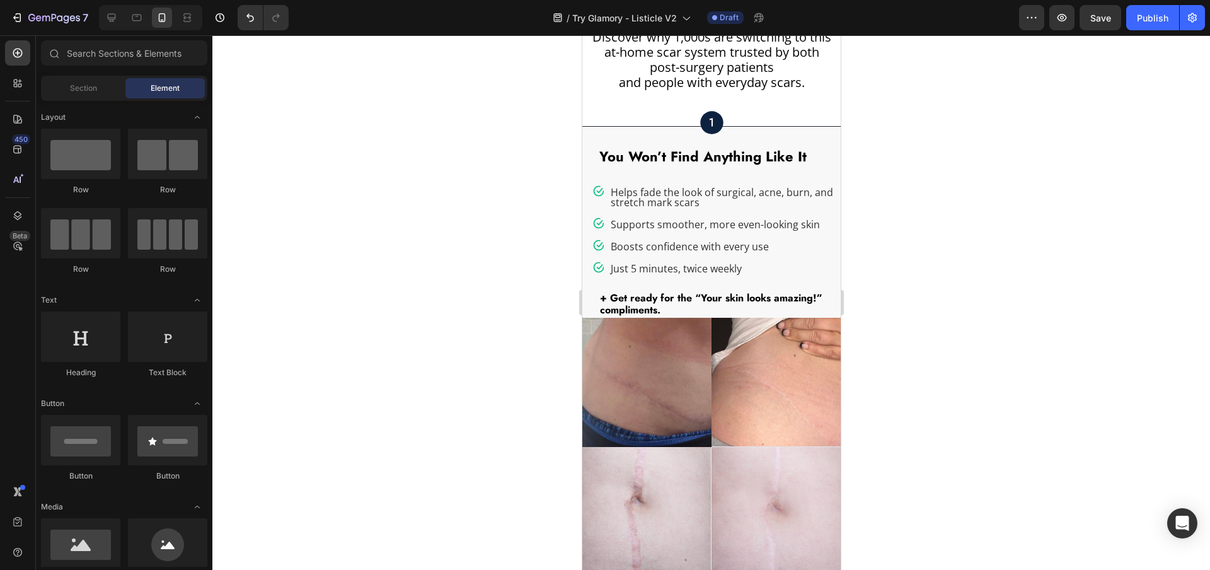
scroll to position [0, 0]
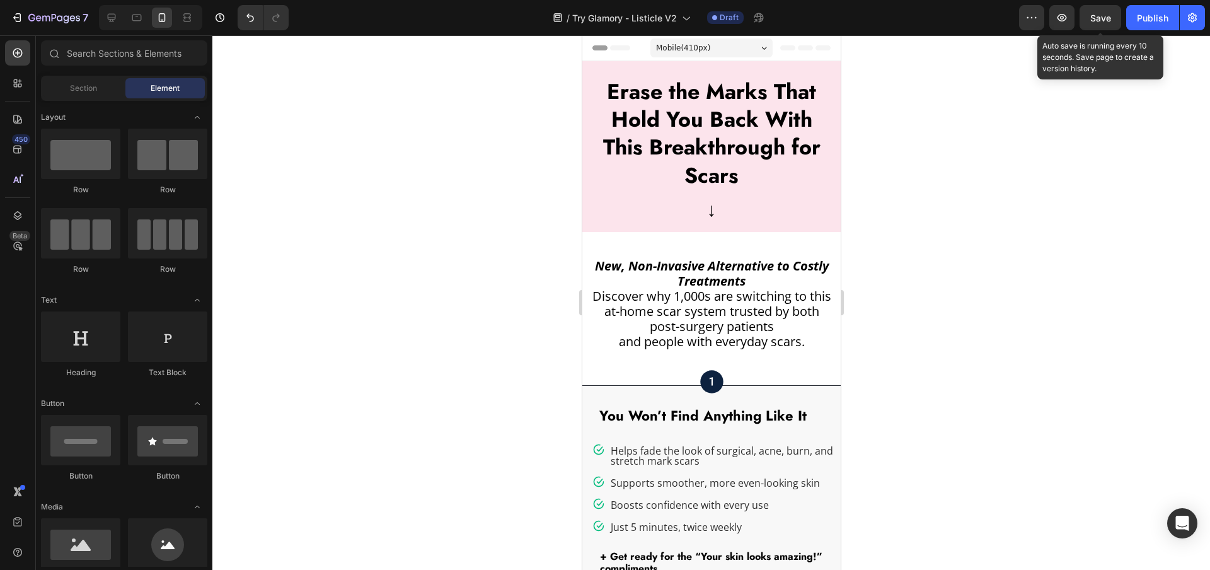
click at [1105, 22] on span "Save" at bounding box center [1100, 18] width 21 height 11
